Goal: Information Seeking & Learning: Compare options

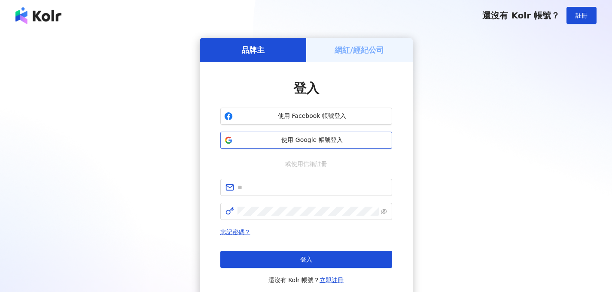
click at [298, 137] on span "使用 Google 帳號登入" at bounding box center [312, 140] width 152 height 9
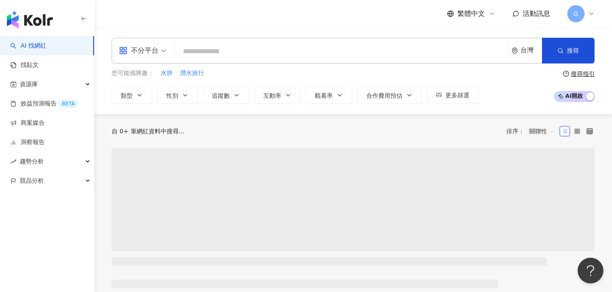
click at [210, 50] on input "search" at bounding box center [341, 51] width 326 height 16
type input "*"
click at [210, 50] on input "search" at bounding box center [341, 51] width 326 height 16
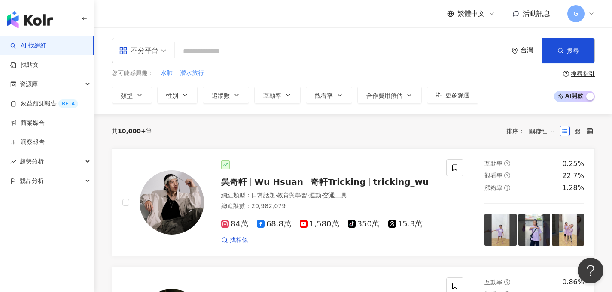
click at [245, 55] on input "search" at bounding box center [341, 51] width 326 height 16
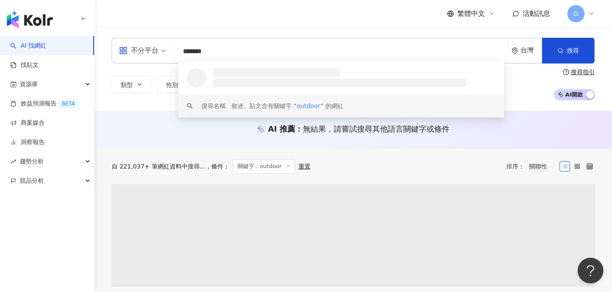
click at [157, 97] on div "類型 性別 追蹤數 互動率 觀看率 合作費用預估 更多篩選 搜尋指引 AI 開啟 AI 關閉" at bounding box center [353, 85] width 483 height 32
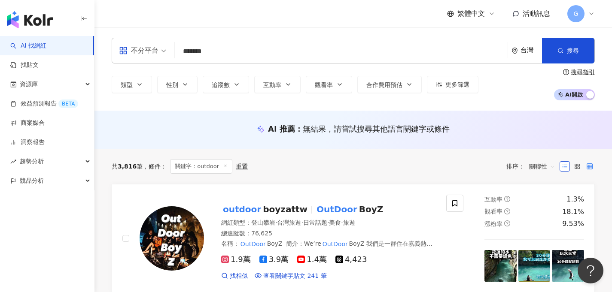
click at [589, 170] on label at bounding box center [589, 166] width 10 height 10
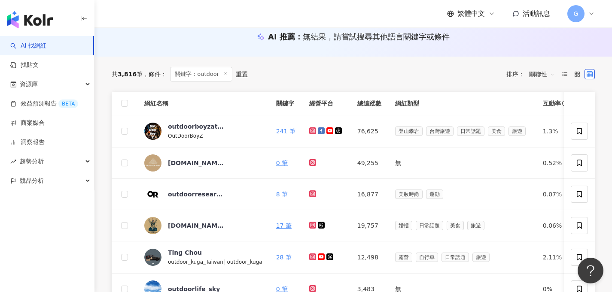
scroll to position [95, 0]
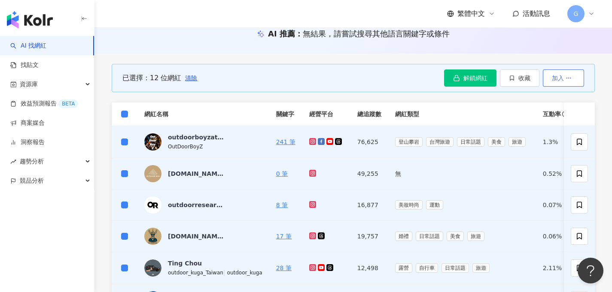
click at [568, 81] on icon "button" at bounding box center [568, 78] width 6 height 6
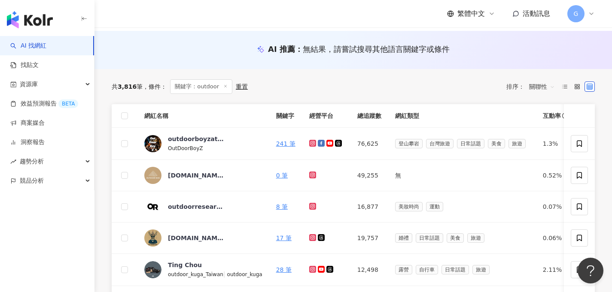
scroll to position [78, 0]
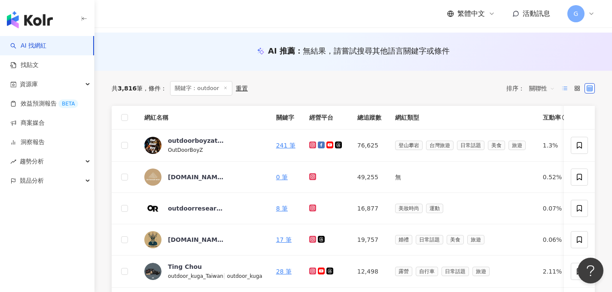
click at [567, 88] on line at bounding box center [564, 88] width 3 height 0
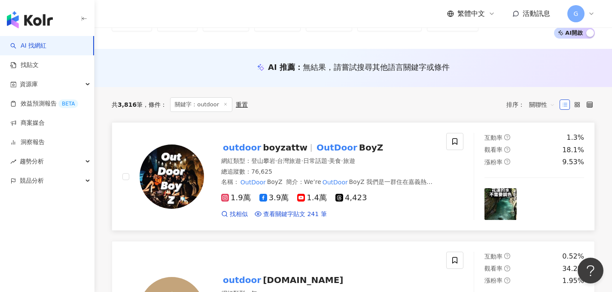
scroll to position [59, 0]
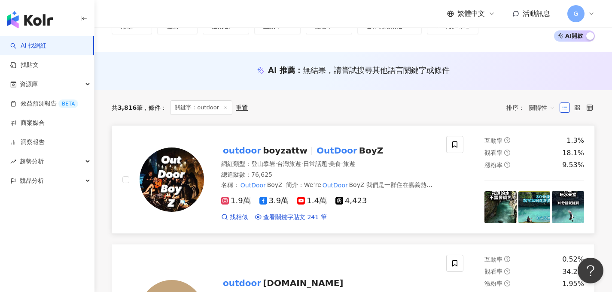
click at [274, 155] on span "boyzattw" at bounding box center [285, 150] width 45 height 10
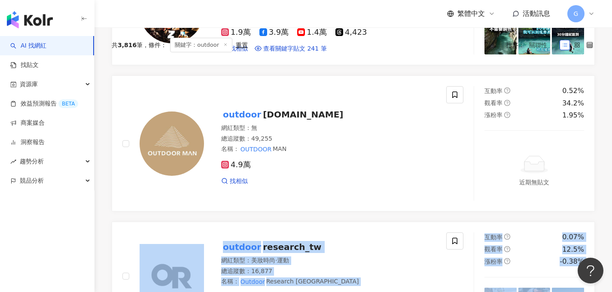
scroll to position [0, 0]
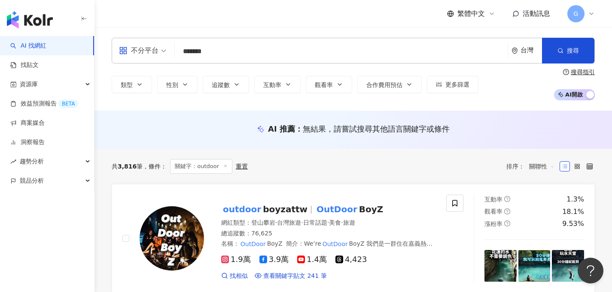
click at [219, 64] on div "不分平台 ******* 台灣 搜尋 loading keyword 搜尋名稱、敘述、貼文含有關鍵字 “ outdoor ” 的網紅 類型 性別 追蹤數 互動…" at bounding box center [352, 69] width 517 height 63
click at [219, 53] on input "*******" at bounding box center [341, 51] width 326 height 16
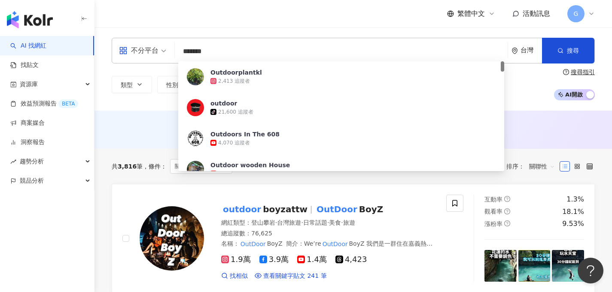
click at [219, 53] on input "*******" at bounding box center [341, 51] width 326 height 16
type input "*"
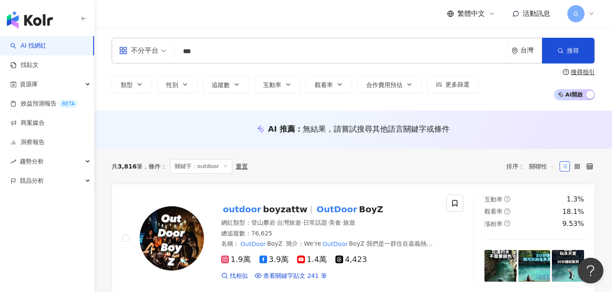
type input "*"
type input "**"
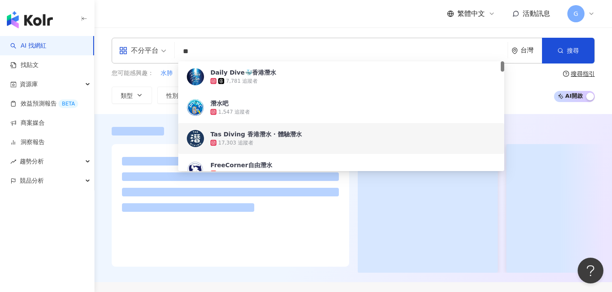
click at [146, 116] on div at bounding box center [352, 198] width 517 height 168
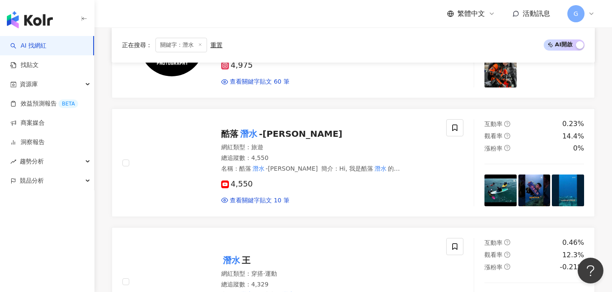
scroll to position [369, 0]
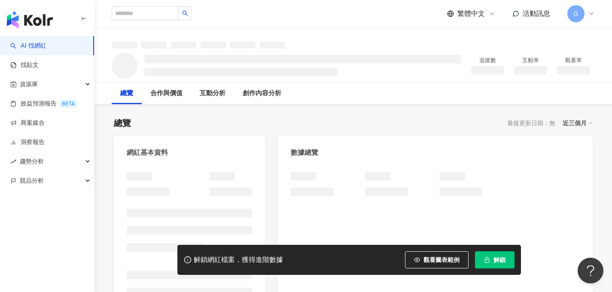
click at [491, 257] on button "解鎖" at bounding box center [494, 259] width 39 height 17
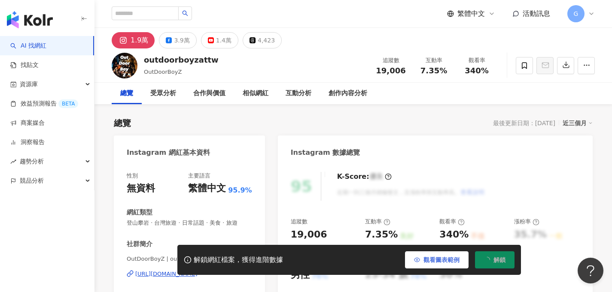
click at [491, 261] on button "解鎖" at bounding box center [494, 259] width 39 height 17
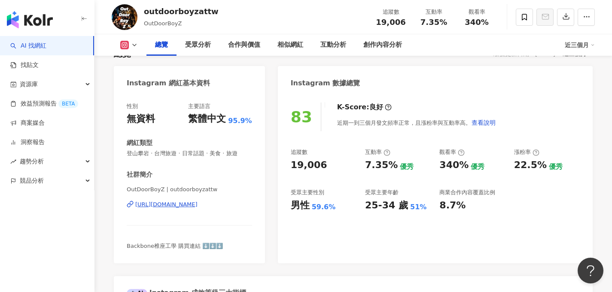
scroll to position [72, 0]
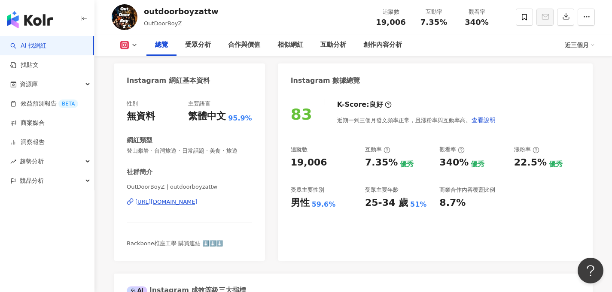
click at [181, 202] on div "https://www.instagram.com/outdoorboyzattw/" at bounding box center [166, 202] width 62 height 8
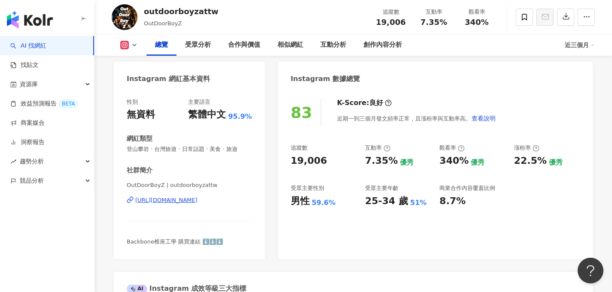
scroll to position [104, 0]
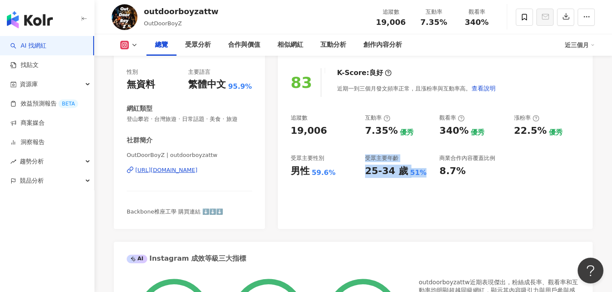
drag, startPoint x: 364, startPoint y: 155, endPoint x: 418, endPoint y: 170, distance: 56.1
click at [420, 170] on div "追蹤數 19,006 互動率 7.35% 優秀 觀看率 340% 優秀 漲粉率 22.5% 優秀 受眾主要性別 男性 59.6% 受眾主要年齡 25-34 歲…" at bounding box center [435, 146] width 289 height 64
copy div "受眾主要年齡 25-34 歲 51%"
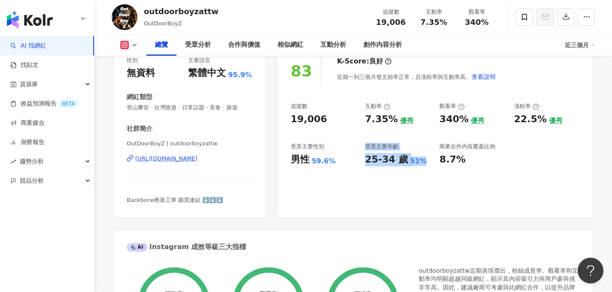
scroll to position [112, 0]
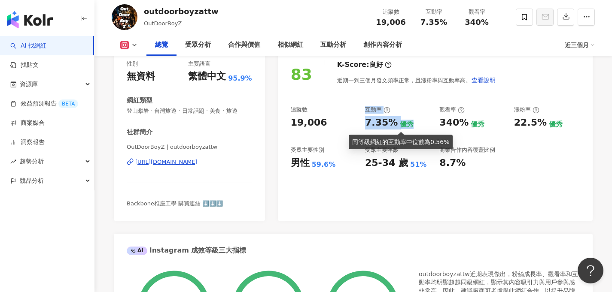
drag, startPoint x: 365, startPoint y: 110, endPoint x: 403, endPoint y: 121, distance: 39.6
click at [403, 121] on div "互動率 7.35% 優秀" at bounding box center [398, 117] width 66 height 23
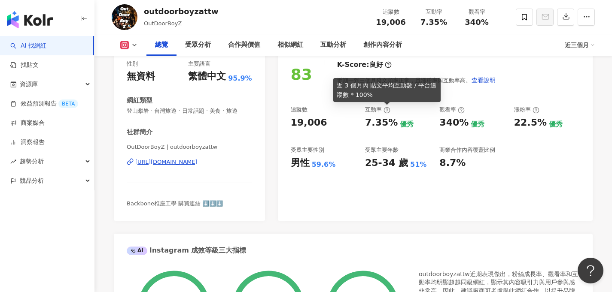
click at [365, 114] on div "互動率" at bounding box center [377, 110] width 25 height 8
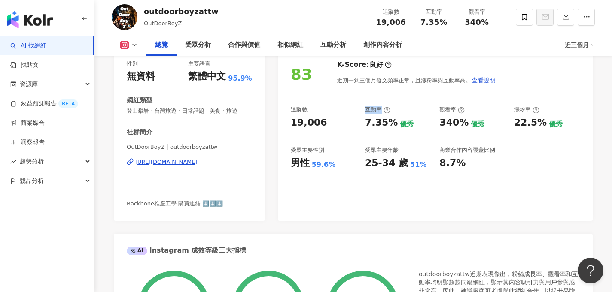
drag, startPoint x: 363, startPoint y: 108, endPoint x: 381, endPoint y: 109, distance: 18.0
click at [381, 109] on div "追蹤數 19,006 互動率 7.35% 優秀 觀看率 340% 優秀 漲粉率 22.5% 優秀 受眾主要性別 男性 59.6% 受眾主要年齡 25-34 歲…" at bounding box center [435, 138] width 289 height 64
copy div "互動率"
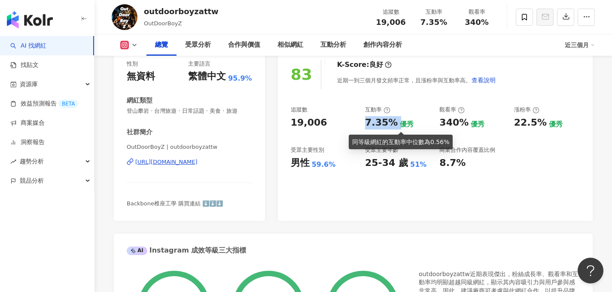
drag, startPoint x: 364, startPoint y: 121, endPoint x: 393, endPoint y: 121, distance: 29.2
click at [393, 121] on div "追蹤數 19,006 互動率 7.35% 優秀 觀看率 340% 優秀 漲粉率 22.5% 優秀 受眾主要性別 男性 59.6% 受眾主要年齡 25-34 歲…" at bounding box center [435, 138] width 289 height 64
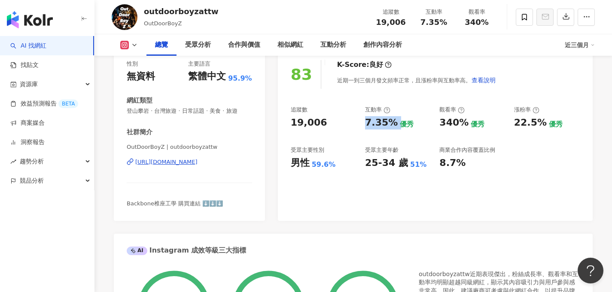
copy div "7.35%"
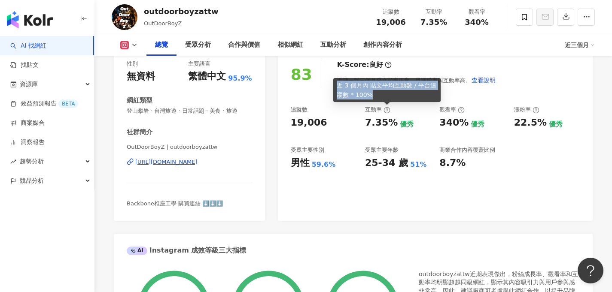
copy div "近 3 個月內 貼文平均互動數 / 平台追蹤數 * 100%"
drag, startPoint x: 374, startPoint y: 97, endPoint x: 339, endPoint y: 85, distance: 37.7
click at [339, 85] on div "近 3 個月內 貼文平均互動數 / 平台追蹤數 * 100%" at bounding box center [386, 90] width 107 height 24
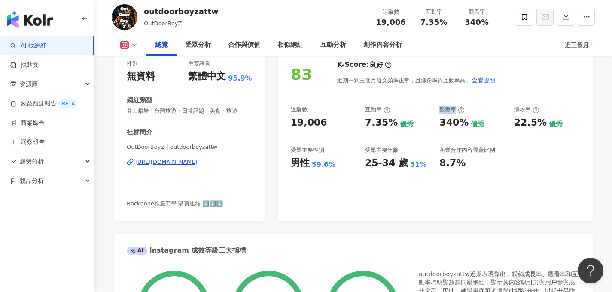
drag, startPoint x: 438, startPoint y: 111, endPoint x: 454, endPoint y: 110, distance: 15.5
click at [454, 110] on div "追蹤數 19,006 互動率 7.35% 優秀 觀看率 340% 優秀 漲粉率 22.5% 優秀 受眾主要性別 男性 59.6% 受眾主要年齡 25-34 歲…" at bounding box center [435, 138] width 289 height 64
copy div "觀看率"
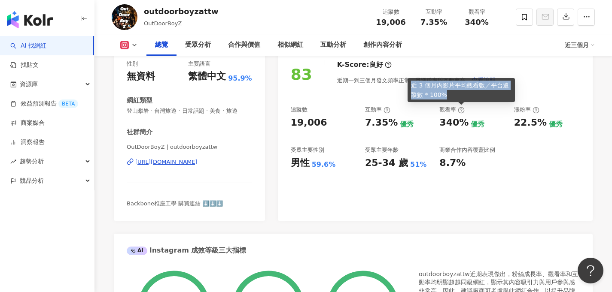
copy div "近 3 個月內影片平均觀看數／平台追蹤數 * 100%"
drag, startPoint x: 412, startPoint y: 83, endPoint x: 448, endPoint y: 94, distance: 37.5
click at [448, 94] on div "近 3 個月內影片平均觀看數／平台追蹤數 * 100%" at bounding box center [460, 90] width 107 height 24
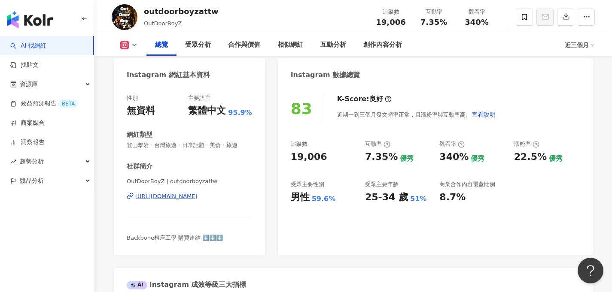
scroll to position [77, 0]
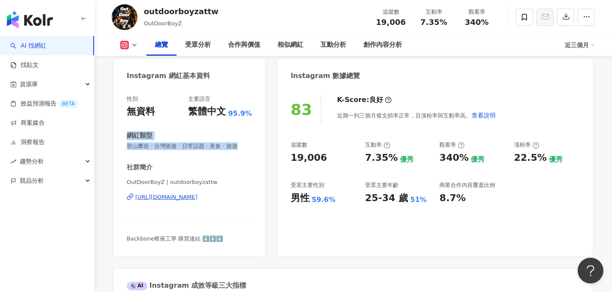
drag, startPoint x: 127, startPoint y: 134, endPoint x: 241, endPoint y: 145, distance: 114.7
click at [241, 145] on div "網紅類型 登山攀岩 · 台灣旅遊 · 日常話題 · 美食 · 旅遊" at bounding box center [189, 140] width 125 height 19
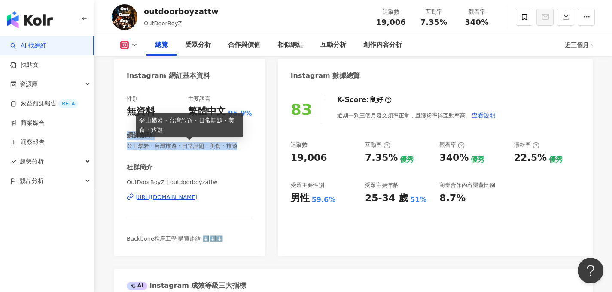
copy div "網紅類型 登山攀岩 · 台灣旅遊 · 日常話題 · 美食 · 旅遊"
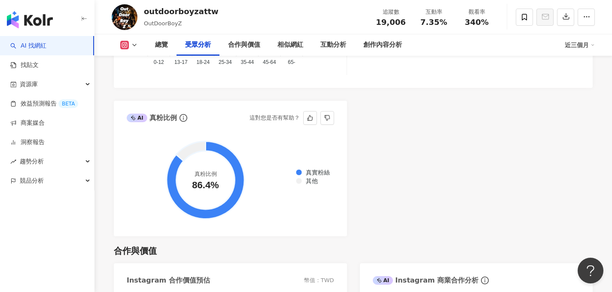
scroll to position [954, 0]
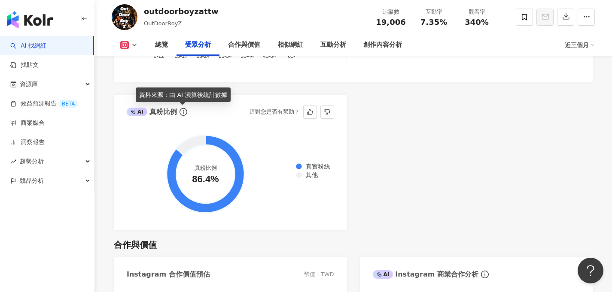
click at [169, 93] on div "資料來源：由 AI 演算後統計數據" at bounding box center [183, 95] width 95 height 15
copy div "資料來源：由 AI 演算後統計數據"
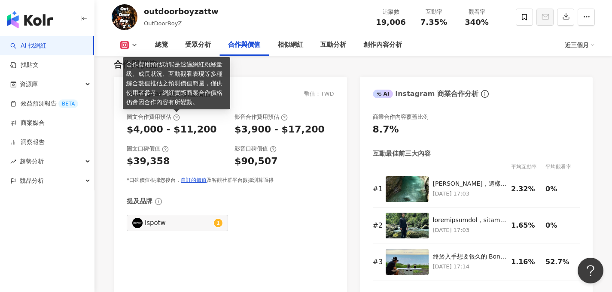
scroll to position [1120, 0]
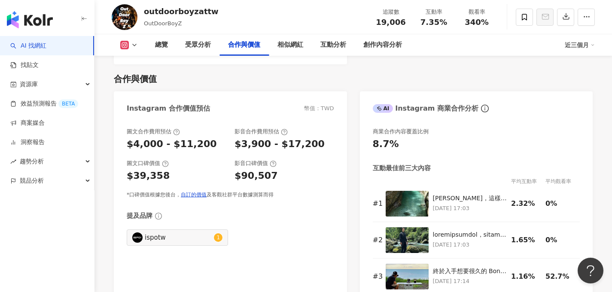
click at [141, 107] on div "Instagram 合作價值預估" at bounding box center [168, 108] width 83 height 9
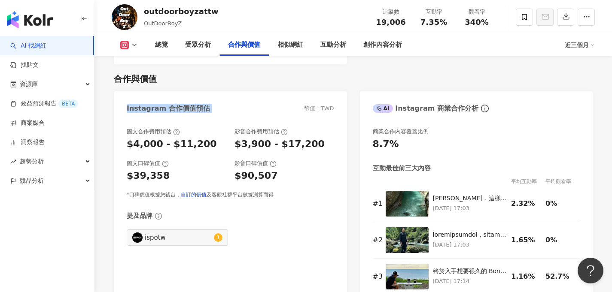
click at [141, 107] on div "Instagram 合作價值預估" at bounding box center [168, 108] width 83 height 9
copy div "Instagram 合作價值預估"
drag, startPoint x: 127, startPoint y: 132, endPoint x: 170, endPoint y: 132, distance: 42.5
click at [170, 132] on div "圖文合作費用預估" at bounding box center [153, 132] width 53 height 8
copy div "圖文合作費用預估"
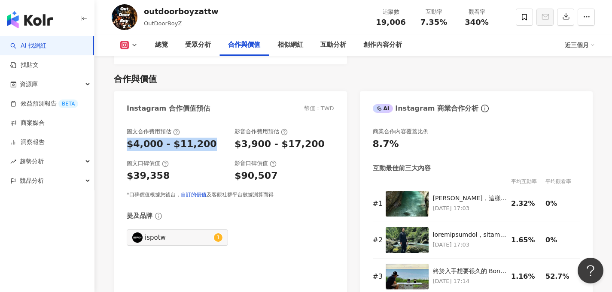
drag, startPoint x: 124, startPoint y: 143, endPoint x: 203, endPoint y: 143, distance: 79.8
click at [203, 143] on div "圖文合作費用預估 $4,000 - $11,200 影音合作費用預估 $3,900 - $17,200 圖文口碑價值 $39,358 影音口碑價值 $90,5…" at bounding box center [230, 213] width 233 height 189
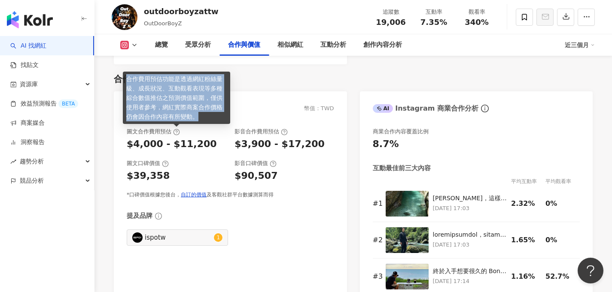
drag, startPoint x: 127, startPoint y: 78, endPoint x: 208, endPoint y: 112, distance: 88.1
click at [208, 112] on div "合作費用預估功能是透過網紅粉絲量級、成長狀況、互動觀看表現等多種綜合數值推估之預測價值範圍，僅供使用者參考，網紅實際商案合作價格仍會因合作內容有所變動。" at bounding box center [176, 98] width 107 height 52
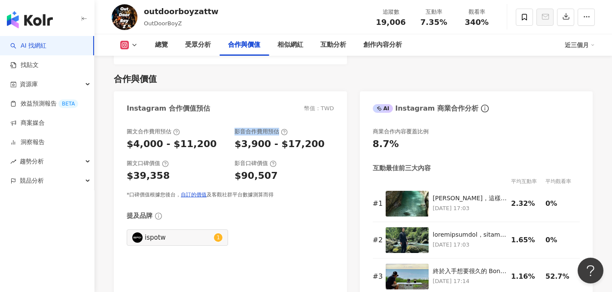
drag, startPoint x: 233, startPoint y: 130, endPoint x: 279, endPoint y: 130, distance: 45.1
click at [279, 130] on div "圖文合作費用預估 $4,000 - $11,200 影音合作費用預估 $3,900 - $17,200" at bounding box center [230, 139] width 207 height 23
drag, startPoint x: 254, startPoint y: 141, endPoint x: 326, endPoint y: 141, distance: 72.1
click at [326, 141] on div "圖文合作費用預估 $4,000 - $11,200 影音合作費用預估 $3,900 - $17,200" at bounding box center [230, 139] width 207 height 23
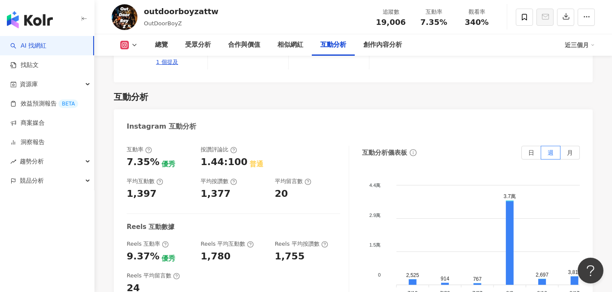
scroll to position [1697, 0]
drag, startPoint x: 125, startPoint y: 195, endPoint x: 158, endPoint y: 194, distance: 32.6
click at [158, 194] on div "互動率 7.35% 優秀 按讚評論比 1.44:100 普通 平均互動數 1,397 平均按讚數 1,377 平均留言數 20 Reels 互動數據 Reel…" at bounding box center [353, 234] width 479 height 193
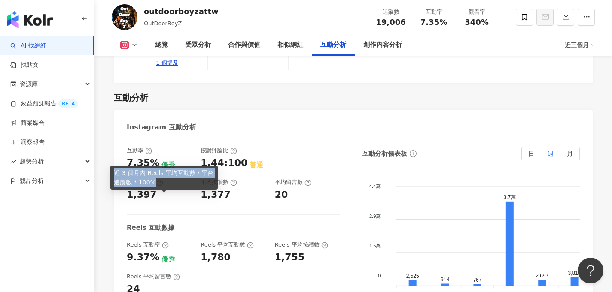
drag, startPoint x: 164, startPoint y: 181, endPoint x: 113, endPoint y: 172, distance: 51.9
click at [113, 172] on div "近 3 個月內 Reels 平均互動數 / 平台追蹤數 * 100%" at bounding box center [163, 178] width 107 height 24
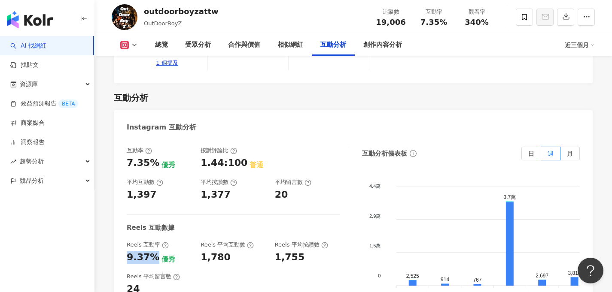
drag, startPoint x: 126, startPoint y: 212, endPoint x: 153, endPoint y: 211, distance: 27.0
click at [153, 211] on div "互動率 7.35% 優秀 按讚評論比 1.44:100 普通 平均互動數 1,397 平均按讚數 1,377 平均留言數 20 Reels 互動數據 Reel…" at bounding box center [353, 234] width 479 height 193
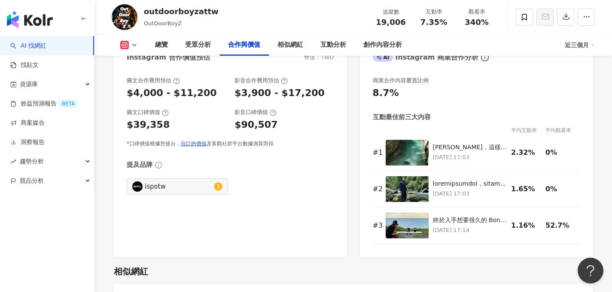
scroll to position [1170, 0]
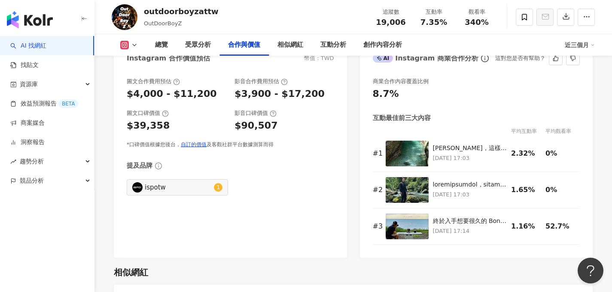
click at [376, 96] on div "8.7%" at bounding box center [386, 94] width 26 height 13
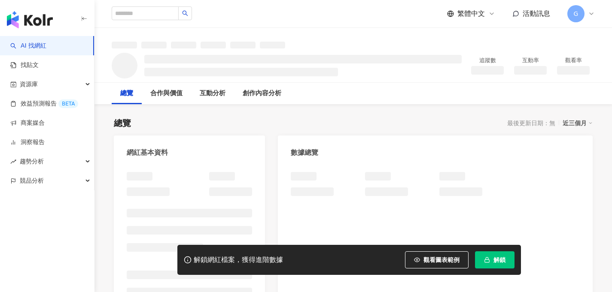
scroll to position [30, 0]
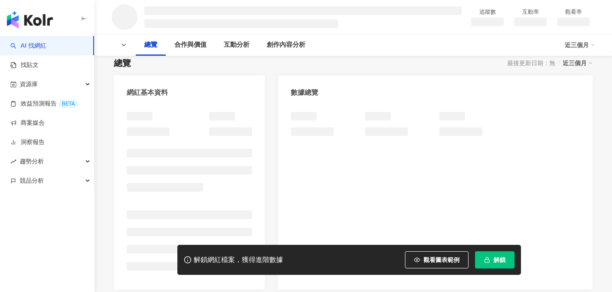
click at [499, 262] on span "解鎖" at bounding box center [499, 260] width 12 height 7
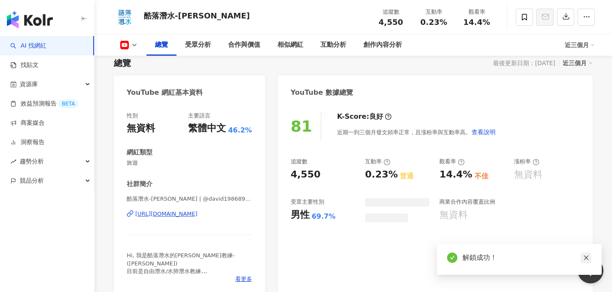
click at [585, 258] on icon "close" at bounding box center [585, 258] width 5 height 5
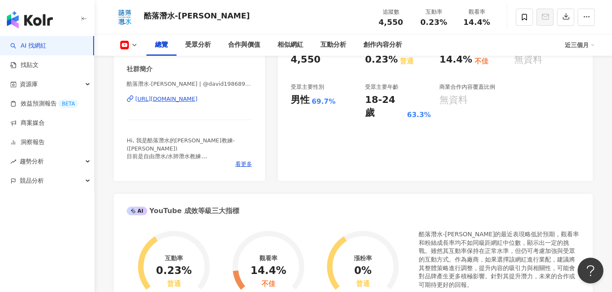
scroll to position [139, 0]
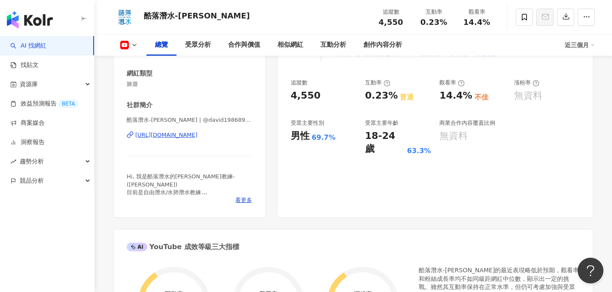
click at [197, 136] on div "https://www.youtube.com/channel/UCM89l5lwjj4uOFmCYs51xOA" at bounding box center [166, 135] width 62 height 8
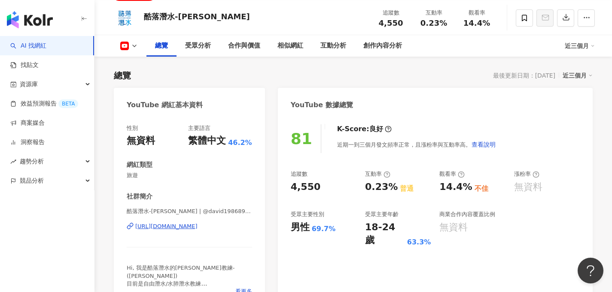
scroll to position [0, 0]
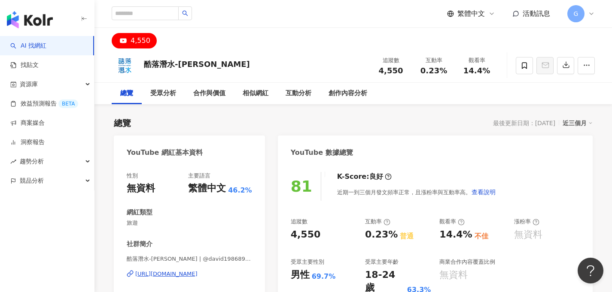
click at [46, 48] on link "AI 找網紅" at bounding box center [28, 46] width 36 height 9
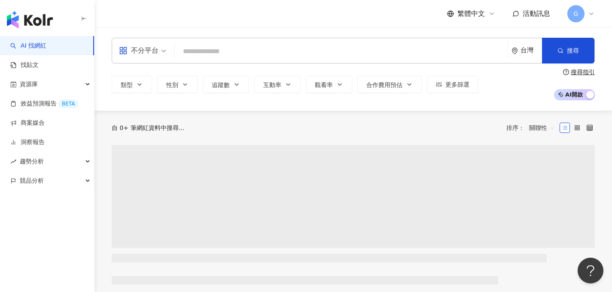
click at [170, 15] on div "繁體中文 活動訊息 G" at bounding box center [353, 13] width 483 height 27
click at [210, 47] on input "search" at bounding box center [341, 51] width 326 height 16
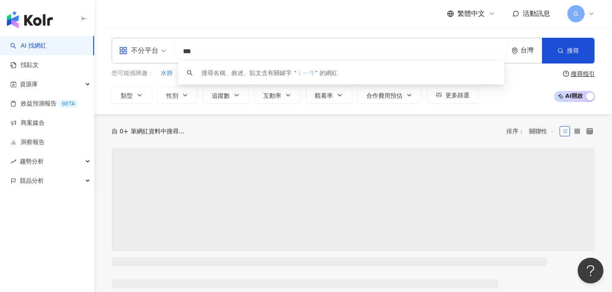
type input "*"
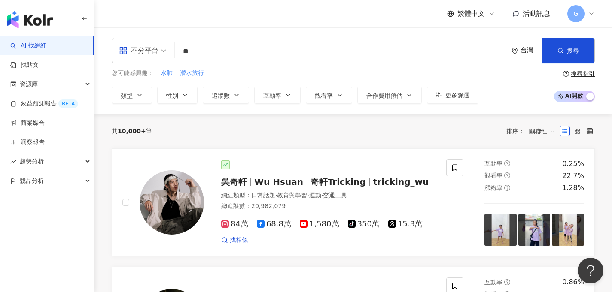
type input "*"
type input "**"
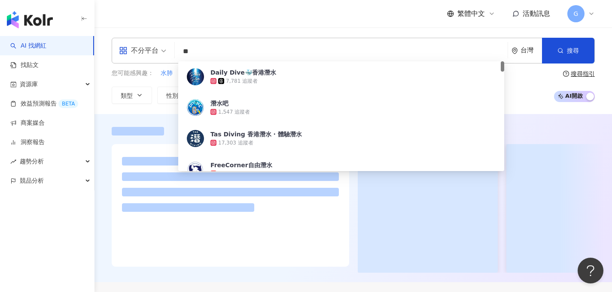
click at [106, 183] on div at bounding box center [352, 200] width 517 height 146
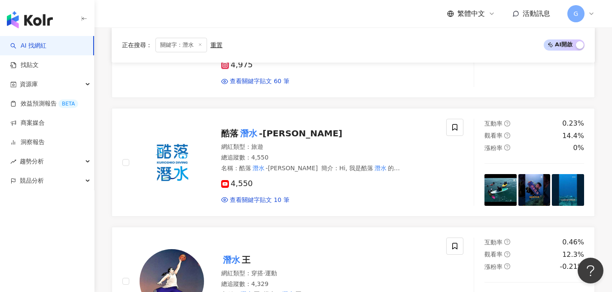
scroll to position [368, 0]
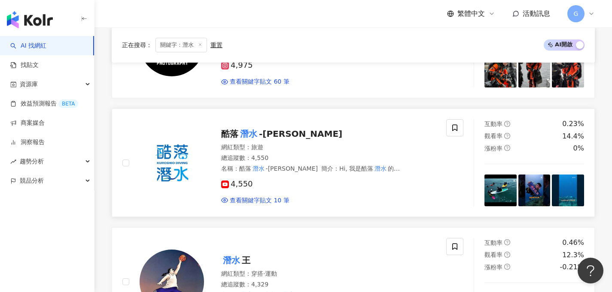
click at [267, 139] on span "-David" at bounding box center [300, 134] width 83 height 10
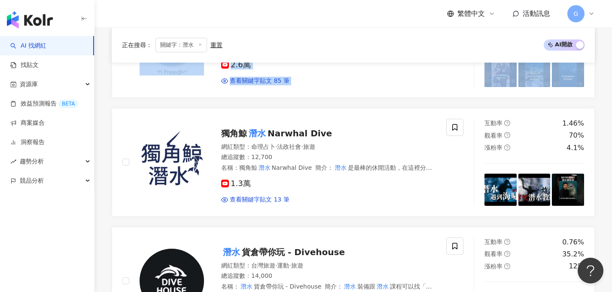
scroll to position [763, 0]
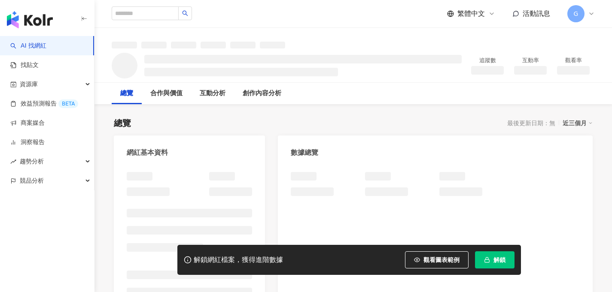
click at [489, 267] on button "解鎖" at bounding box center [494, 259] width 39 height 17
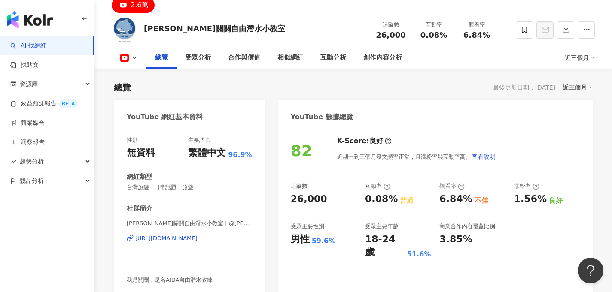
scroll to position [67, 0]
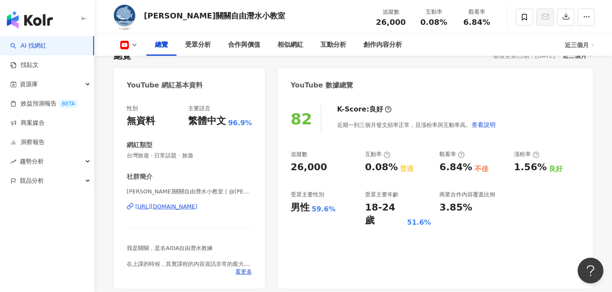
click at [162, 206] on div "https://www.youtube.com/channel/UCk_vNNdaREKo0PKa0UXBseQ" at bounding box center [166, 207] width 62 height 8
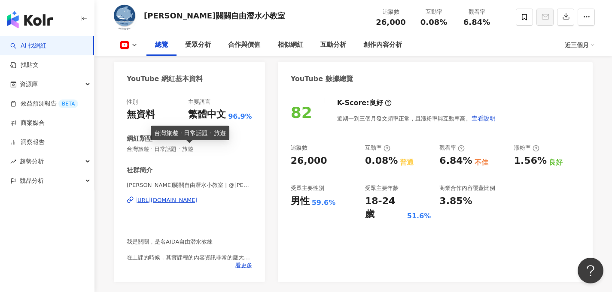
scroll to position [79, 0]
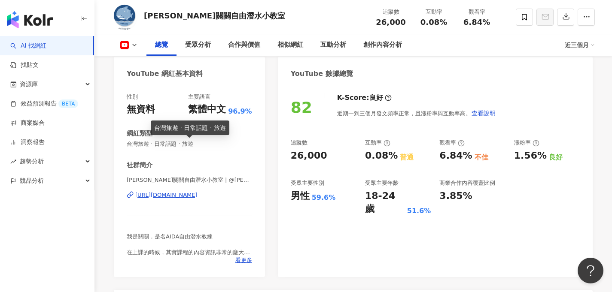
click at [156, 140] on span "台灣旅遊 · 日常話題 · 旅遊" at bounding box center [189, 144] width 125 height 8
copy span "台灣旅遊 · 日常話題 · 旅遊"
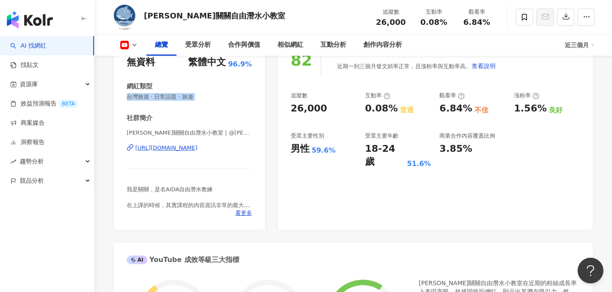
scroll to position [140, 0]
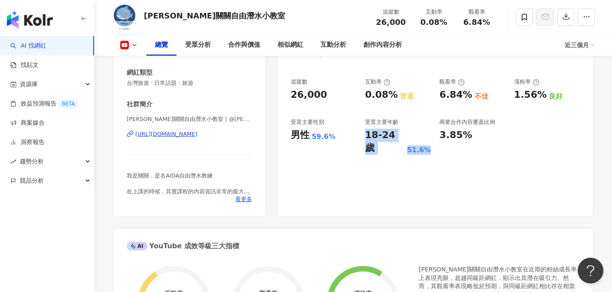
drag, startPoint x: 362, startPoint y: 132, endPoint x: 424, endPoint y: 137, distance: 62.4
click at [424, 137] on div "追蹤數 26,000 互動率 0.08% 普通 觀看率 6.84% 不佳 漲粉率 1.56% 良好 受眾主要性別 男性 59.6% 受眾主要年齡 18-24 …" at bounding box center [435, 116] width 289 height 77
copy div "18-24 歲 51.6%"
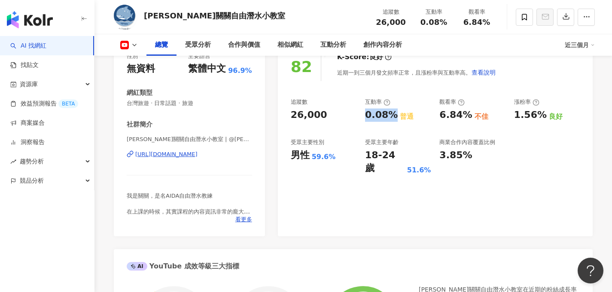
drag, startPoint x: 364, startPoint y: 117, endPoint x: 391, endPoint y: 115, distance: 27.1
click at [391, 115] on div "追蹤數 26,000 互動率 0.08% 普通 觀看率 6.84% 不佳 漲粉率 1.56% 良好 受眾主要性別 男性 59.6% 受眾主要年齡 18-24 …" at bounding box center [435, 136] width 289 height 77
copy div "0.08%"
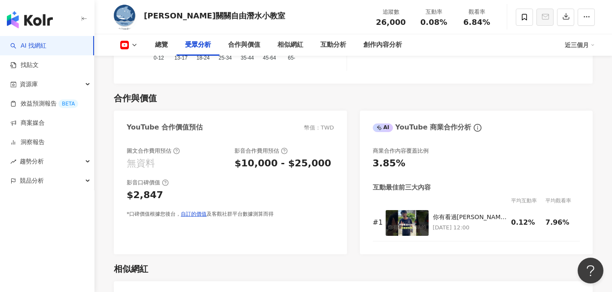
scroll to position [1004, 0]
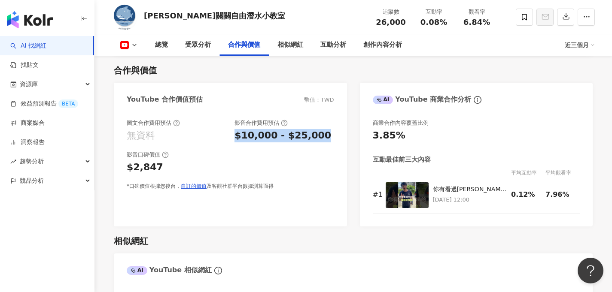
drag, startPoint x: 236, startPoint y: 135, endPoint x: 334, endPoint y: 134, distance: 98.7
click at [334, 134] on div "圖文合作費用預估 無資料 影音合作費用預估 $10,000 - $25,000 影音口碑價值 $2,847 *口碑價值根據您後台， 自訂的價值 及客觀社群平台…" at bounding box center [230, 169] width 233 height 116
copy div "$10,000 - $25,000"
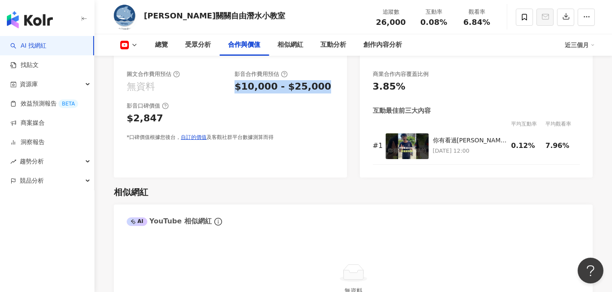
scroll to position [1009, 0]
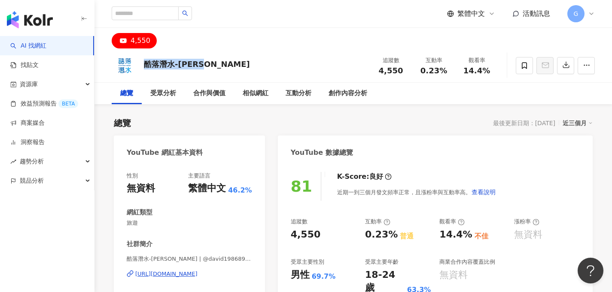
drag, startPoint x: 201, startPoint y: 65, endPoint x: 147, endPoint y: 65, distance: 54.5
click at [147, 65] on div "酷落潛水-[PERSON_NAME] 追蹤數 4,550 互動率 0.23% 觀看率 14.4%" at bounding box center [352, 65] width 517 height 34
copy div "酷落潛水-[PERSON_NAME]"
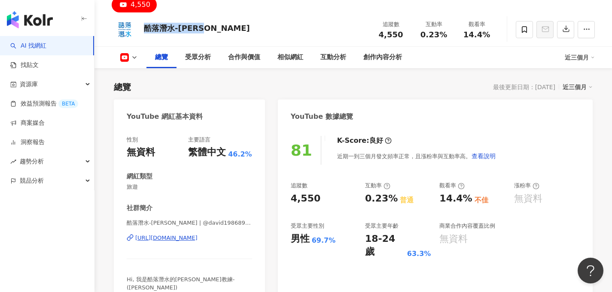
scroll to position [68, 0]
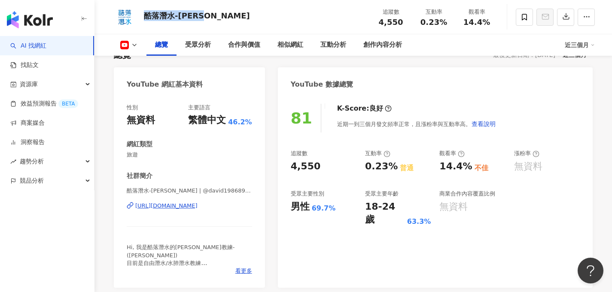
click at [197, 208] on div "[URL][DOMAIN_NAME]" at bounding box center [166, 206] width 62 height 8
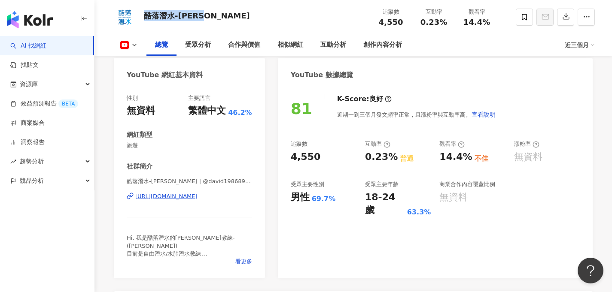
scroll to position [82, 0]
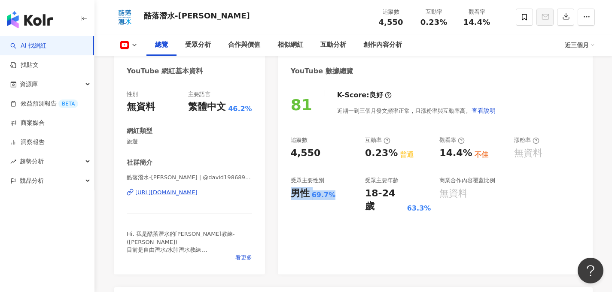
drag, startPoint x: 289, startPoint y: 193, endPoint x: 342, endPoint y: 192, distance: 52.4
click at [342, 192] on div "81 K-Score : 良好 近期一到三個月發文頻率正常，且漲粉率與互動率高。 查看說明 追蹤數 4,550 互動率 0.23% 普通 觀看率 14.4% …" at bounding box center [435, 178] width 315 height 193
click at [361, 194] on div "追蹤數 4,550 互動率 0.23% 普通 觀看率 14.4% 不佳 漲粉率 無資料 受眾主要性別 男性 69.7% 受眾主要年齡 18-24 歲 63.3…" at bounding box center [435, 174] width 289 height 77
drag, startPoint x: 362, startPoint y: 192, endPoint x: 434, endPoint y: 195, distance: 72.1
click at [434, 195] on div "追蹤數 4,550 互動率 0.23% 普通 觀看率 14.4% 不佳 漲粉率 無資料 受眾主要性別 男性 69.7% 受眾主要年齡 18-24 歲 63.3…" at bounding box center [435, 174] width 289 height 77
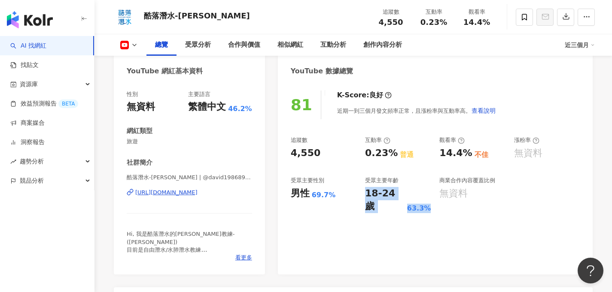
copy div "18-24 歲 63.3%"
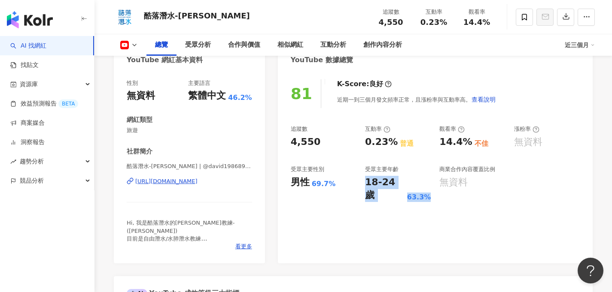
scroll to position [94, 0]
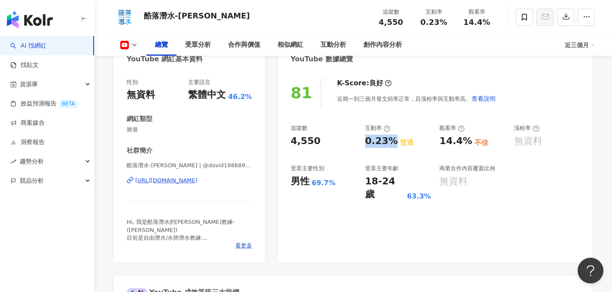
drag, startPoint x: 363, startPoint y: 138, endPoint x: 392, endPoint y: 138, distance: 29.2
click at [392, 138] on div "追蹤數 4,550 互動率 0.23% 普通 觀看率 14.4% 不佳 漲粉率 無資料 受眾主要性別 男性 69.7% 受眾主要年齡 18-24 歲 63.3…" at bounding box center [435, 162] width 289 height 77
copy div "0.23%"
drag, startPoint x: 436, startPoint y: 140, endPoint x: 464, endPoint y: 141, distance: 27.9
click at [464, 141] on div "追蹤數 4,550 互動率 0.23% 普通 觀看率 14.4% 不佳 漲粉率 無資料 受眾主要性別 男性 69.7% 受眾主要年齡 18-24 歲 63.3…" at bounding box center [435, 162] width 289 height 77
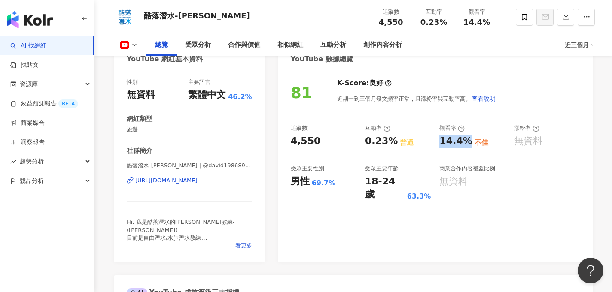
copy div "14.4%"
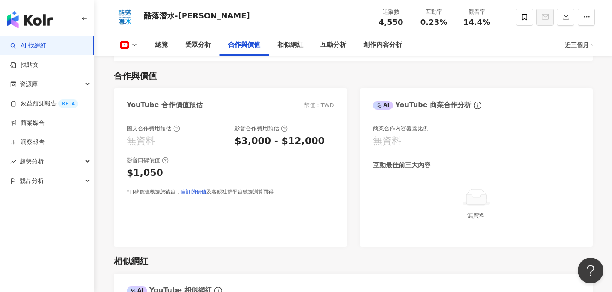
scroll to position [999, 0]
drag, startPoint x: 235, startPoint y: 139, endPoint x: 330, endPoint y: 139, distance: 95.7
click at [330, 139] on div "$3,000 - $12,000" at bounding box center [283, 140] width 99 height 13
copy div "$3,000 - $12,000"
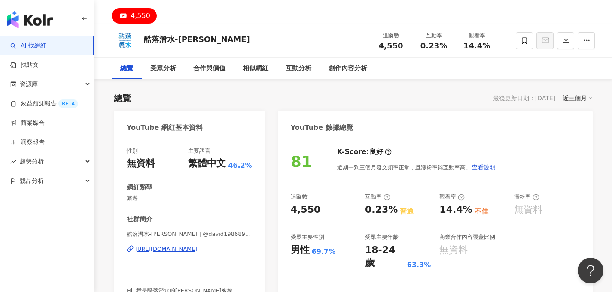
scroll to position [45, 0]
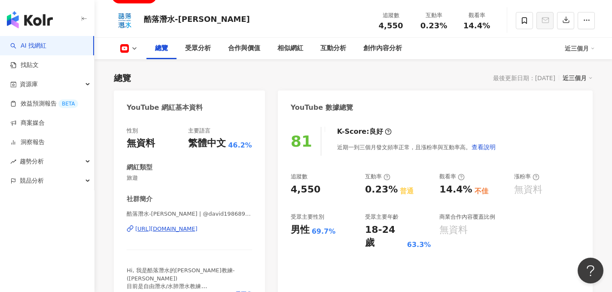
click at [133, 177] on span "旅遊" at bounding box center [189, 178] width 125 height 8
copy span "旅遊"
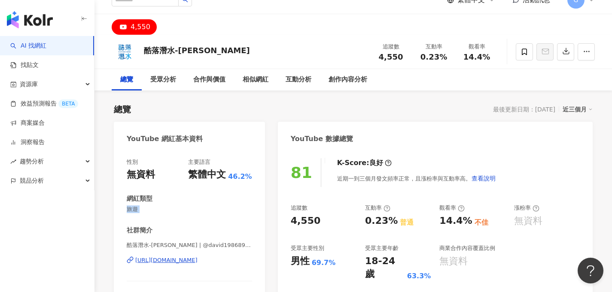
scroll to position [13, 0]
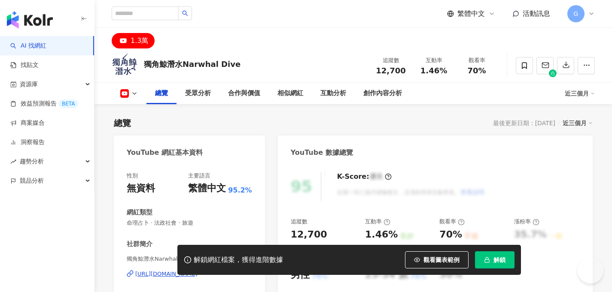
click at [484, 264] on button "解鎖" at bounding box center [494, 259] width 39 height 17
